Goal: Obtain resource: Download file/media

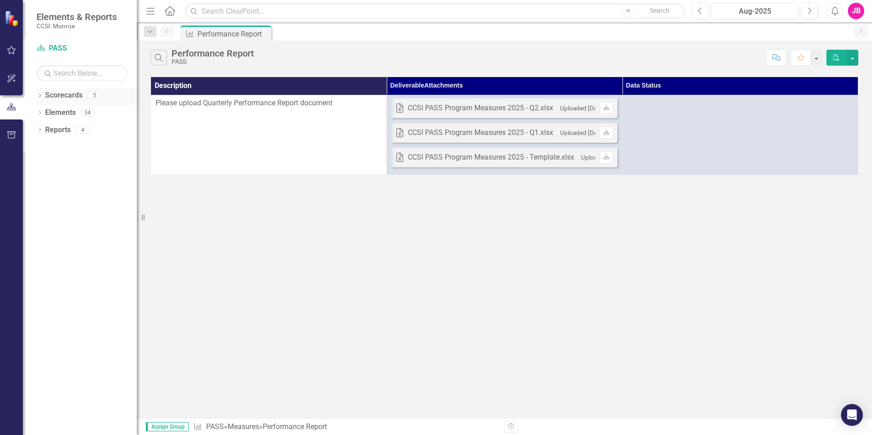
click at [41, 96] on icon "Dropdown" at bounding box center [39, 96] width 6 height 5
click at [62, 112] on link "Coordinated Care Services Inc." at bounding box center [93, 113] width 87 height 10
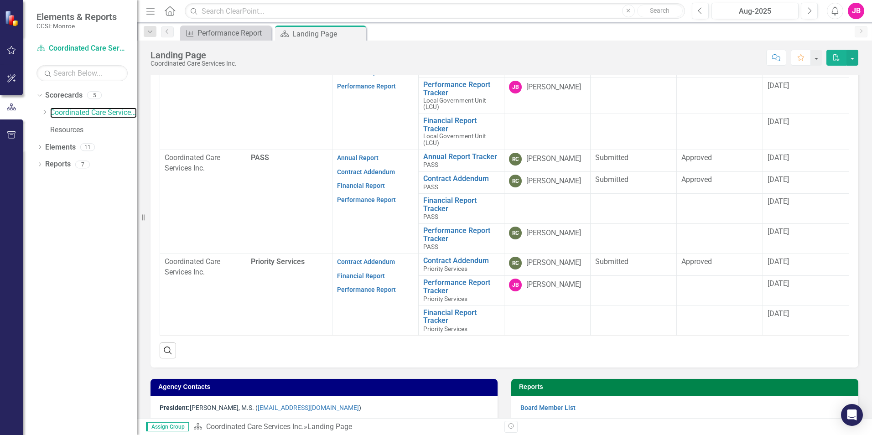
scroll to position [256, 0]
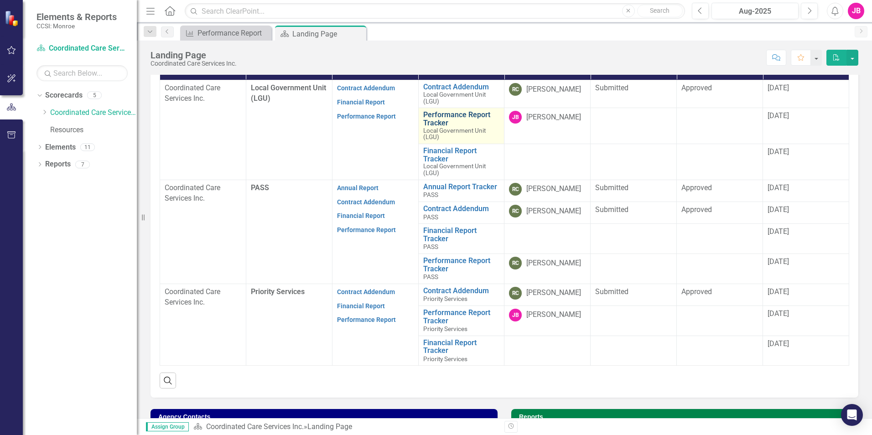
click at [434, 124] on link "Performance Report Tracker" at bounding box center [461, 119] width 77 height 16
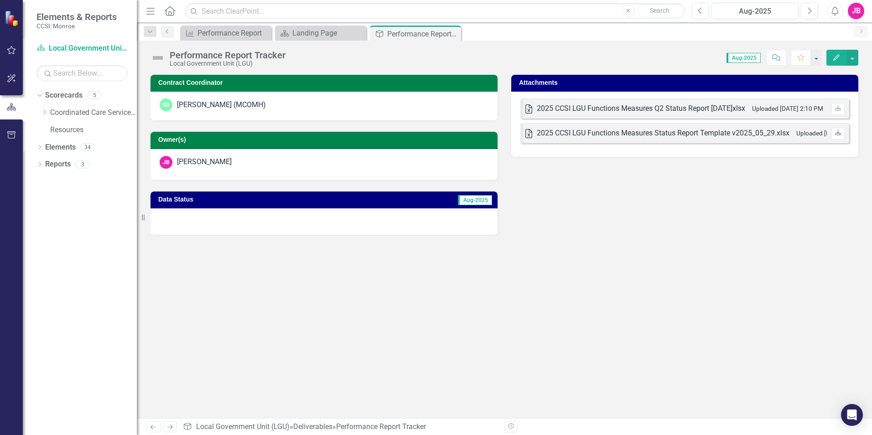
click at [836, 134] on icon "Download" at bounding box center [837, 132] width 7 height 5
click at [323, 32] on div "Landing Page" at bounding box center [322, 32] width 60 height 11
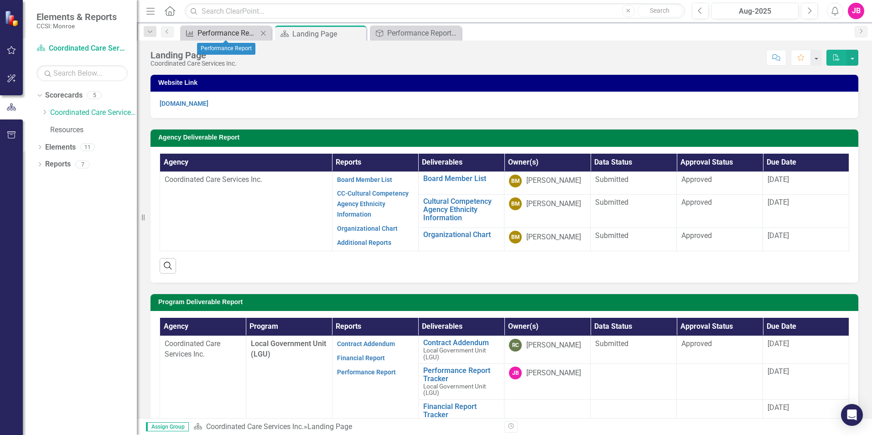
click at [221, 30] on div "Performance Report" at bounding box center [227, 32] width 60 height 11
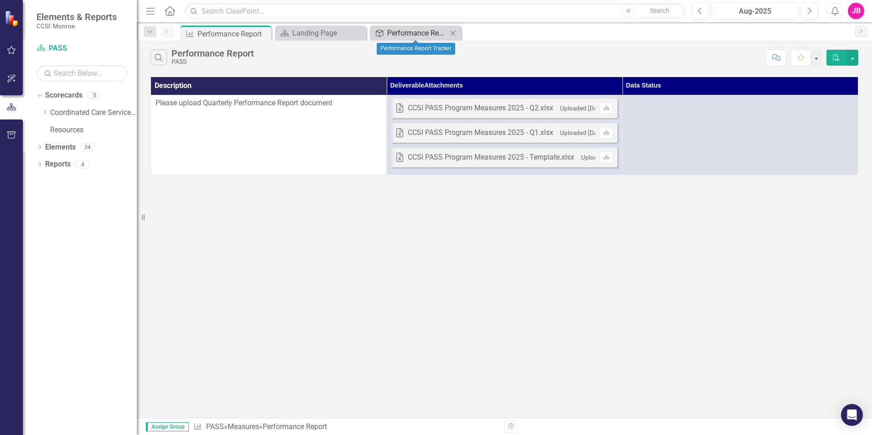
click at [412, 34] on div "Performance Report Tracker" at bounding box center [417, 32] width 60 height 11
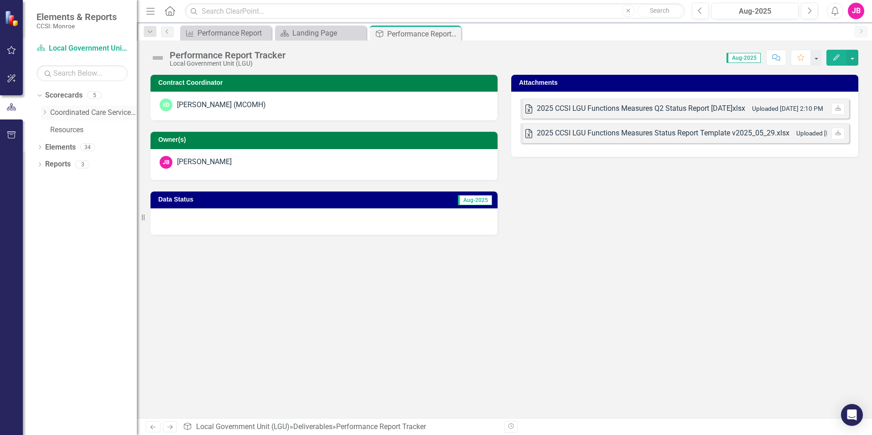
click at [68, 111] on link "Coordinated Care Services Inc." at bounding box center [93, 113] width 87 height 10
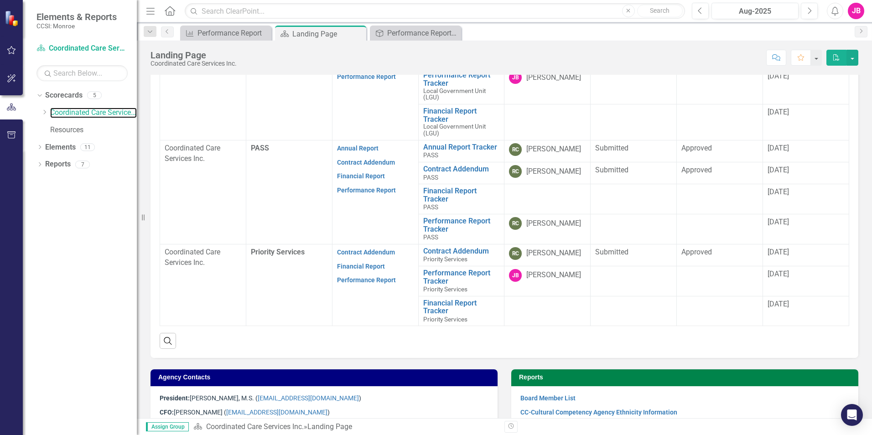
scroll to position [256, 0]
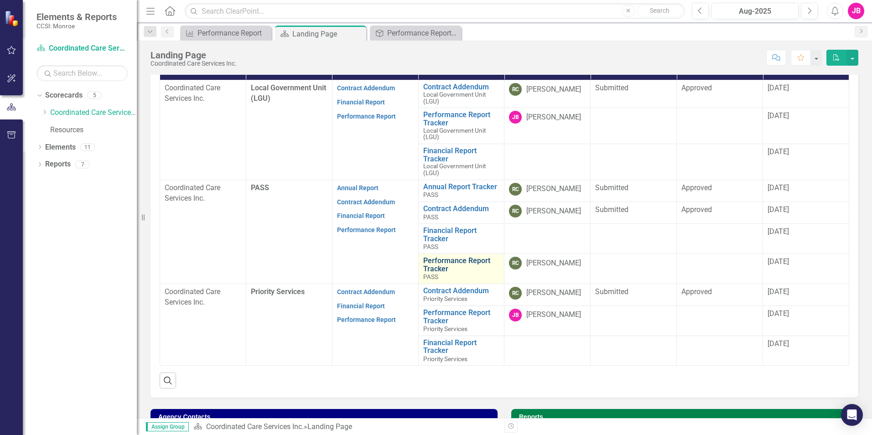
click at [436, 266] on link "Performance Report Tracker" at bounding box center [461, 265] width 77 height 16
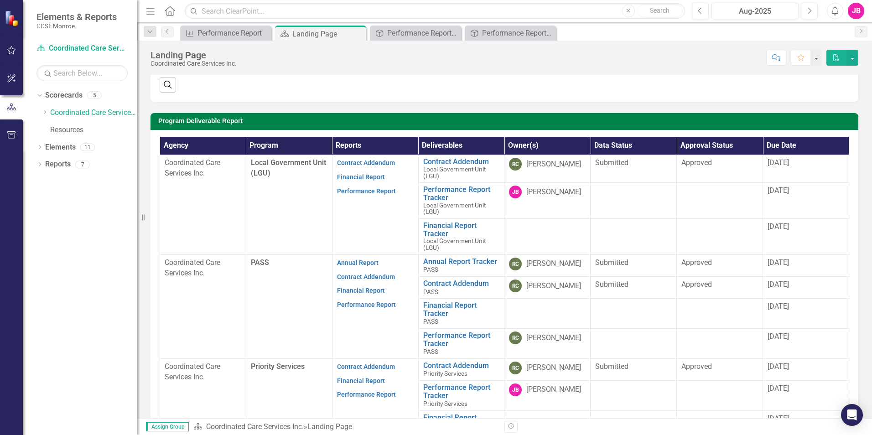
scroll to position [182, 0]
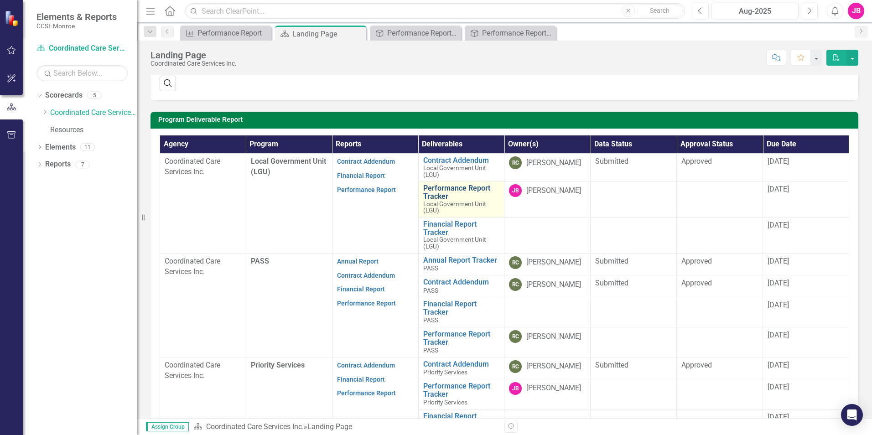
click at [434, 195] on link "Performance Report Tracker" at bounding box center [461, 192] width 77 height 16
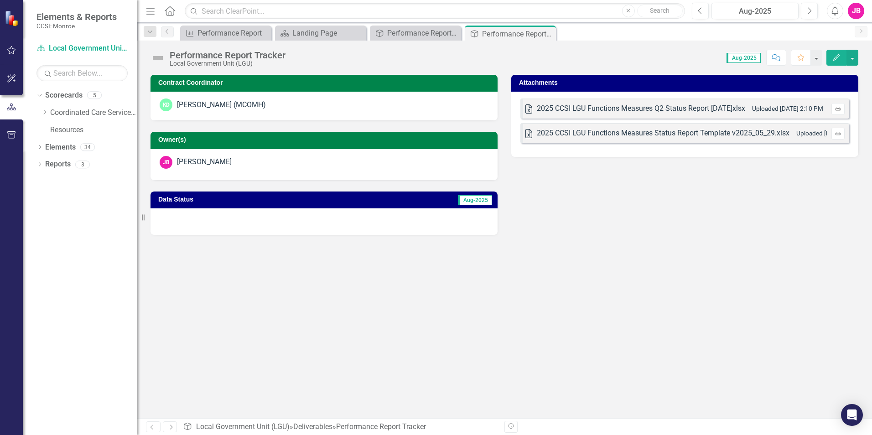
click at [834, 106] on icon "Download" at bounding box center [837, 108] width 7 height 5
click at [165, 33] on icon "Previous" at bounding box center [167, 31] width 7 height 5
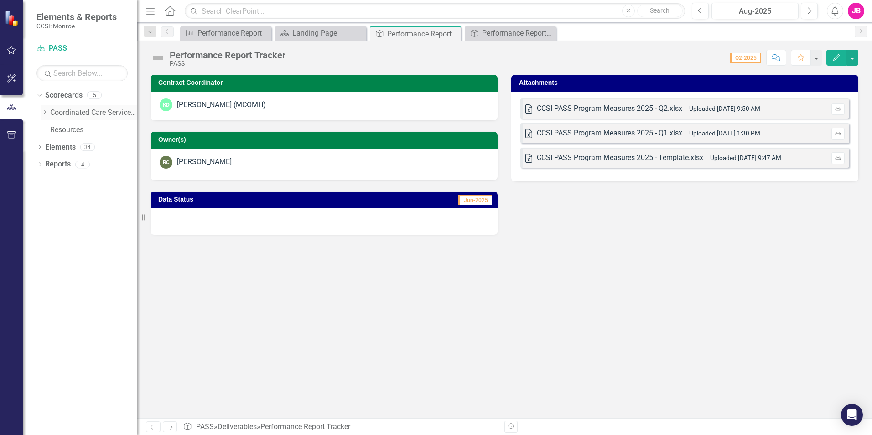
click at [77, 114] on link "Coordinated Care Services Inc." at bounding box center [93, 113] width 87 height 10
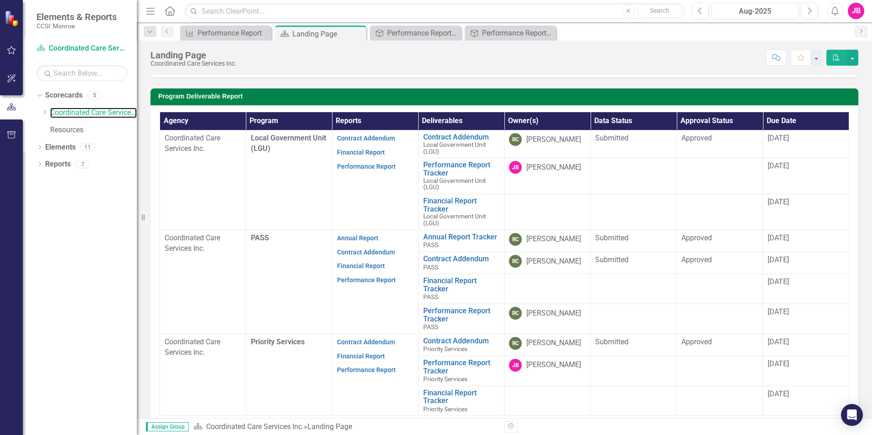
scroll to position [319, 0]
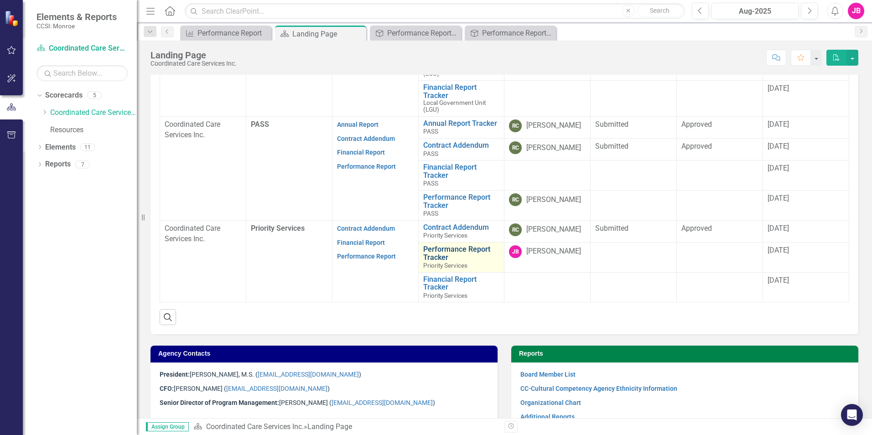
click at [434, 250] on link "Performance Report Tracker" at bounding box center [461, 253] width 77 height 16
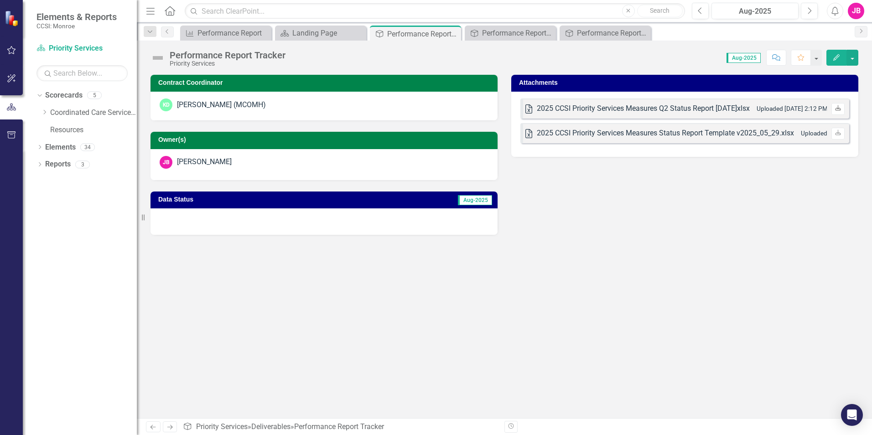
click at [835, 108] on icon "Download" at bounding box center [837, 108] width 7 height 5
